Goal: Information Seeking & Learning: Find contact information

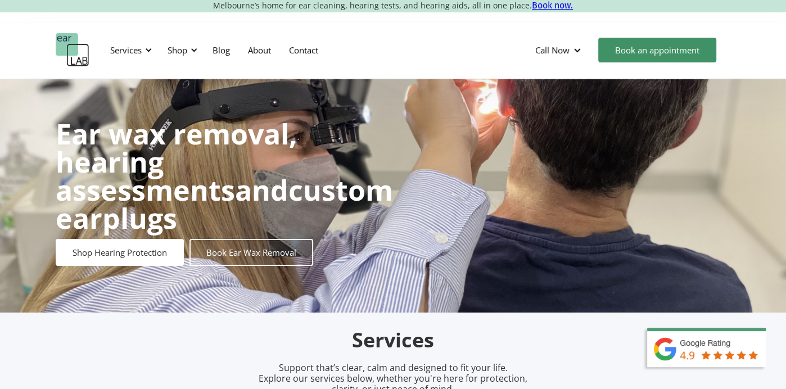
click at [547, 8] on link "Book now." at bounding box center [552, 5] width 41 height 11
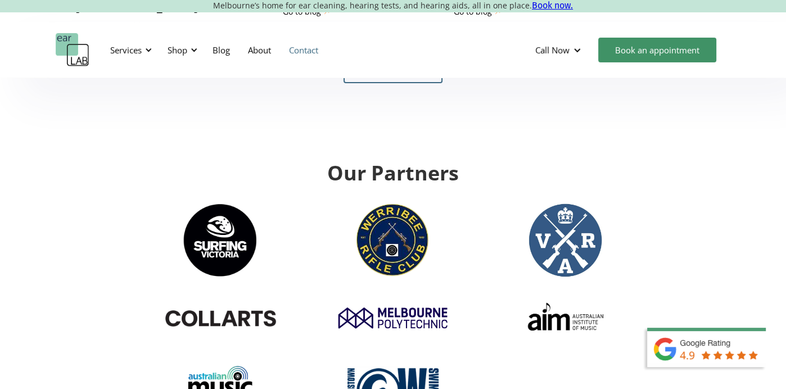
scroll to position [3463, 0]
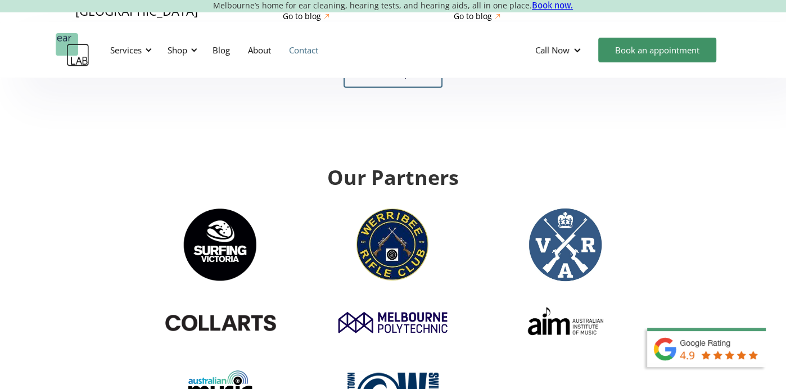
click at [306, 51] on link "Contact" at bounding box center [303, 50] width 47 height 33
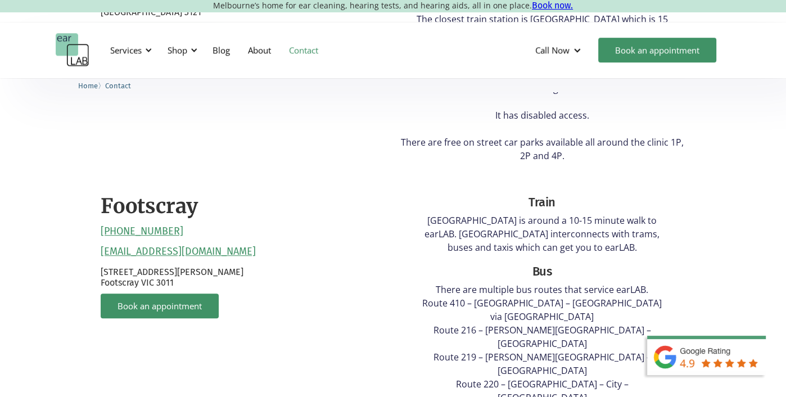
scroll to position [533, 0]
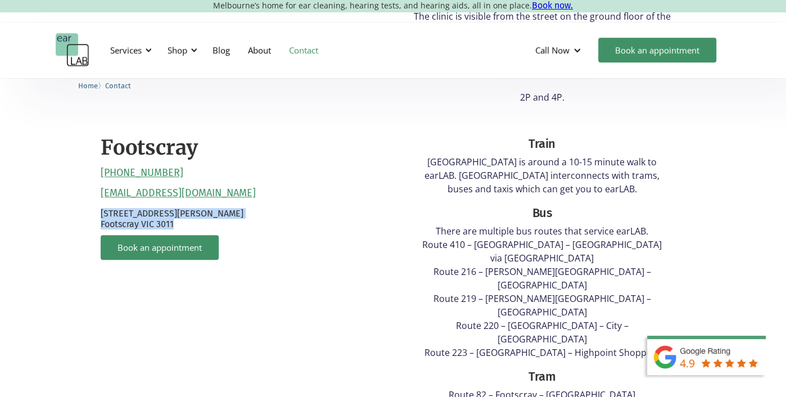
drag, startPoint x: 99, startPoint y: 196, endPoint x: 184, endPoint y: 212, distance: 86.4
click at [194, 213] on div "Richmond (03) 9428 2485 reception@earlab.com.au 132 Burnley Street, Richmond VI…" at bounding box center [392, 239] width 607 height 772
copy p "Suite 4B, Level 1, 30 Eleanor St Footscray VIC 3011"
click at [167, 211] on p "Suite 4B, Level 1, 30 Eleanor St Footscray VIC 3011" at bounding box center [244, 218] width 287 height 21
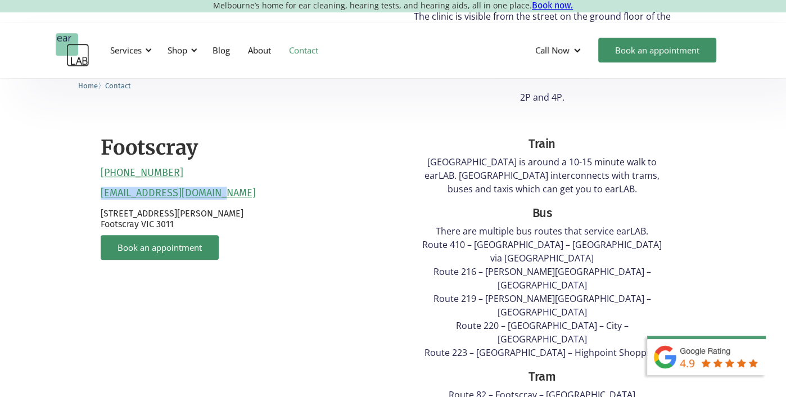
drag, startPoint x: 223, startPoint y: 181, endPoint x: 100, endPoint y: 179, distance: 122.6
click at [101, 179] on div "Footscray (03) 9317 7567 reception@earlab.com.au Suite 4B, Level 1, 30 Eleanor …" at bounding box center [244, 369] width 287 height 490
copy link "reception@earlab.com.au"
click at [464, 241] on p "There are multiple bus routes that service earLAB. Route 410 – Sunshine – Foots…" at bounding box center [542, 291] width 251 height 135
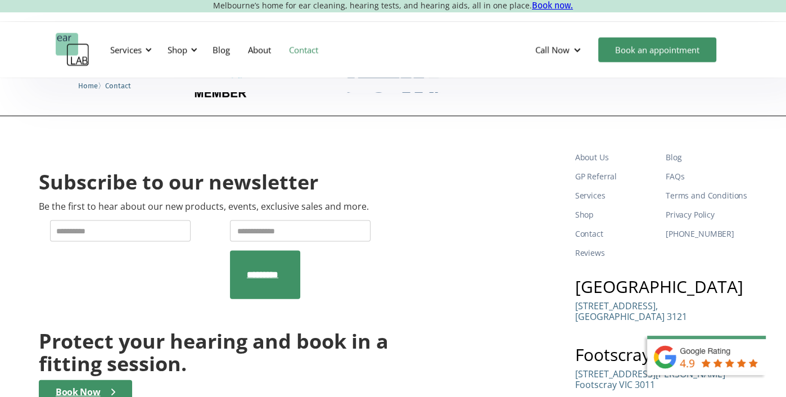
scroll to position [2148, 0]
